Goal: Transaction & Acquisition: Purchase product/service

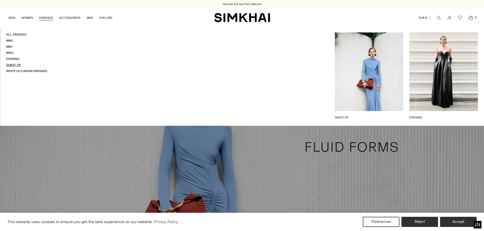
click at [13, 64] on link "Guest Of" at bounding box center [13, 65] width 15 height 4
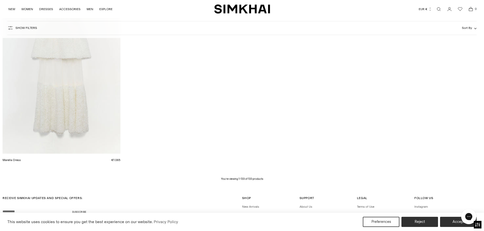
scroll to position [6852, 0]
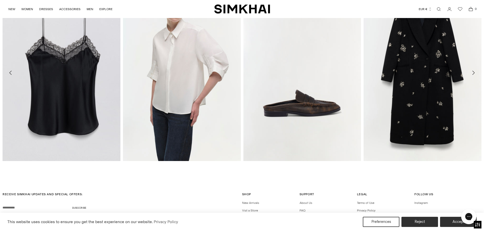
scroll to position [1069, 0]
